Goal: Task Accomplishment & Management: Manage account settings

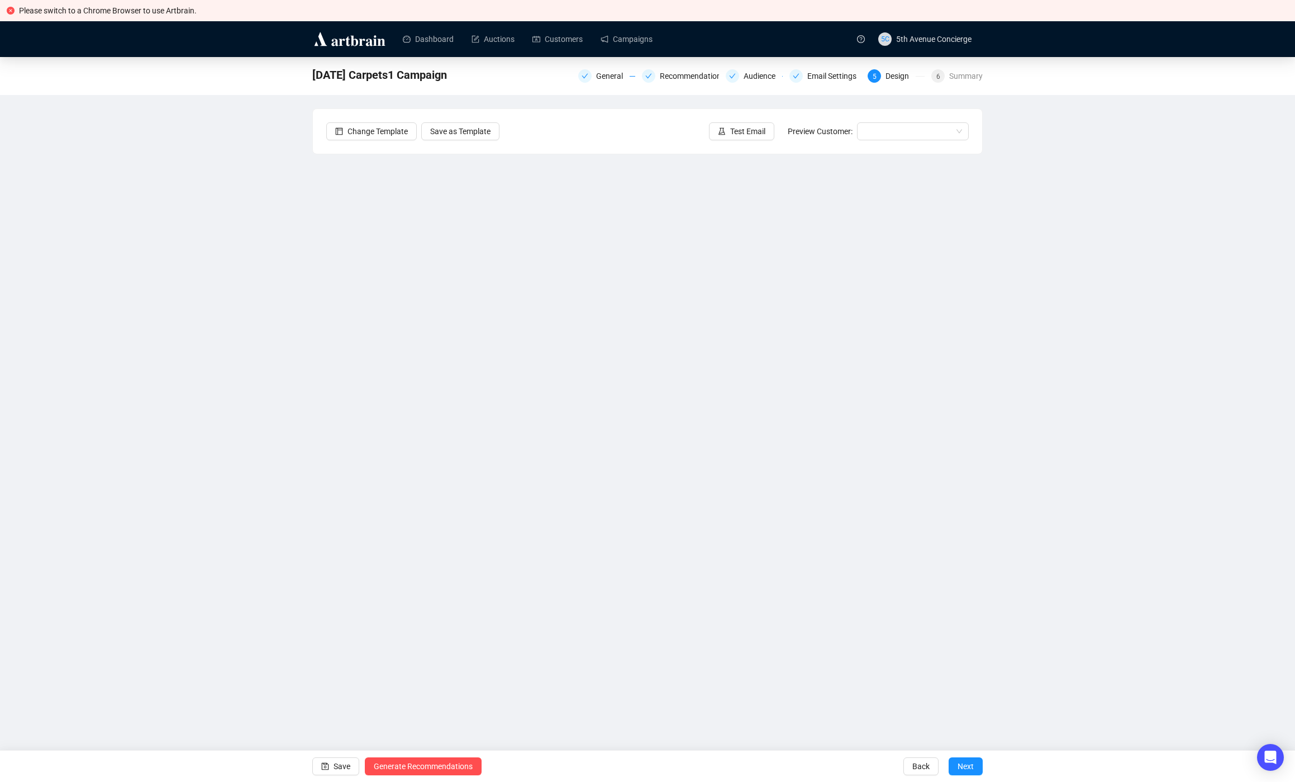
click at [1031, 415] on div "[DATE] Carpets1 Campaign General Recommendations Audience Email Settings 5 Desi…" at bounding box center [647, 348] width 1295 height 582
click at [1018, 367] on div "[DATE] Carpets1 Campaign General Recommendations Audience Email Settings 5 Desi…" at bounding box center [647, 348] width 1295 height 582
click at [119, 297] on div "[DATE] Carpets1 Campaign General Recommendations Audience Email Settings 5 Desi…" at bounding box center [647, 348] width 1295 height 582
click at [91, 333] on div "[DATE] Carpets1 Campaign General Recommendations Audience Email Settings 5 Desi…" at bounding box center [647, 348] width 1295 height 582
